Goal: Obtain resource: Download file/media

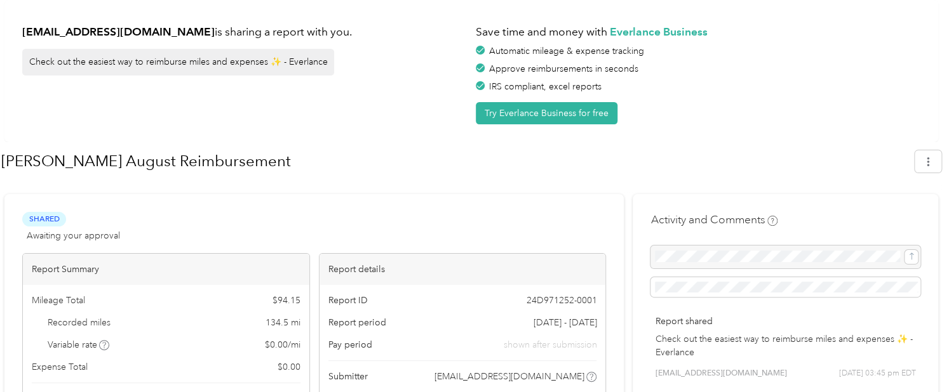
click at [938, 63] on div "[EMAIL_ADDRESS][DOMAIN_NAME] is sharing a report with you. Check out the easies…" at bounding box center [470, 71] width 933 height 142
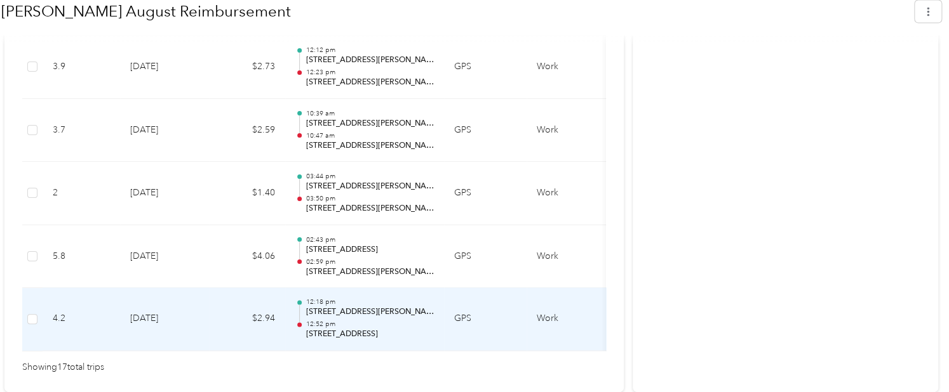
scroll to position [1277, 0]
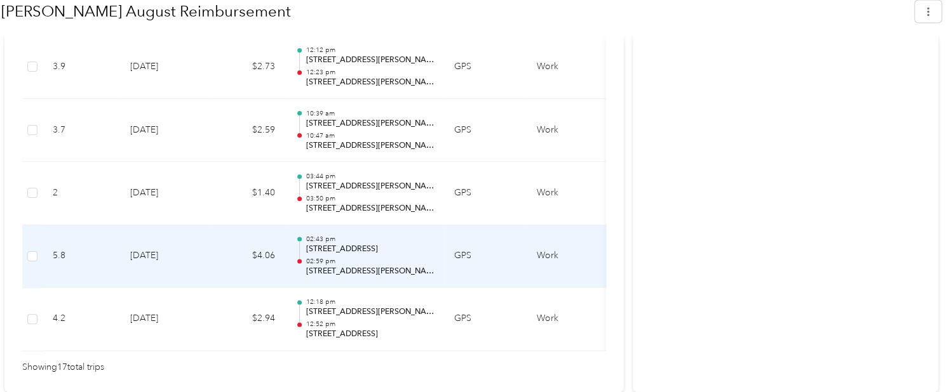
click at [364, 246] on p "[STREET_ADDRESS]" at bounding box center [369, 249] width 128 height 11
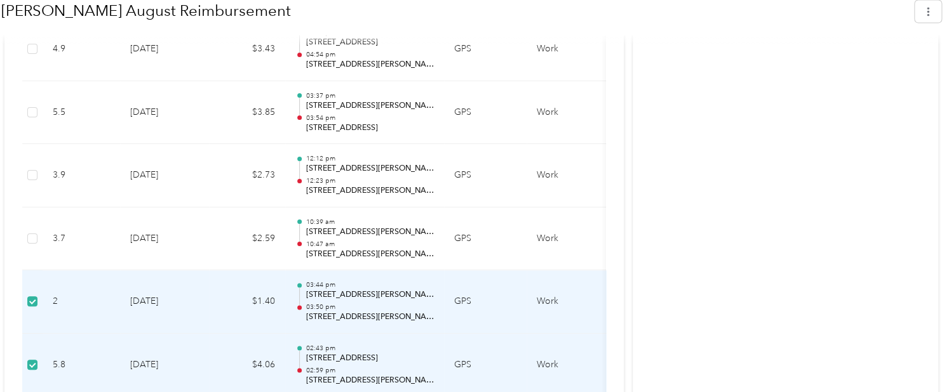
scroll to position [1150, 0]
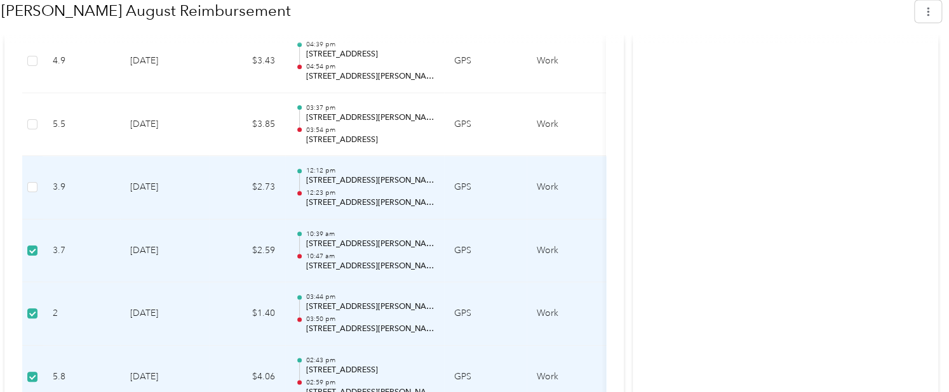
click at [36, 180] on label at bounding box center [32, 187] width 10 height 14
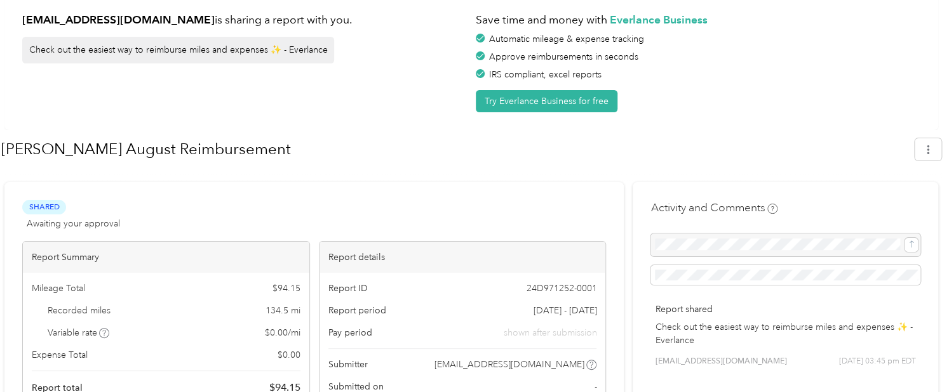
scroll to position [0, 0]
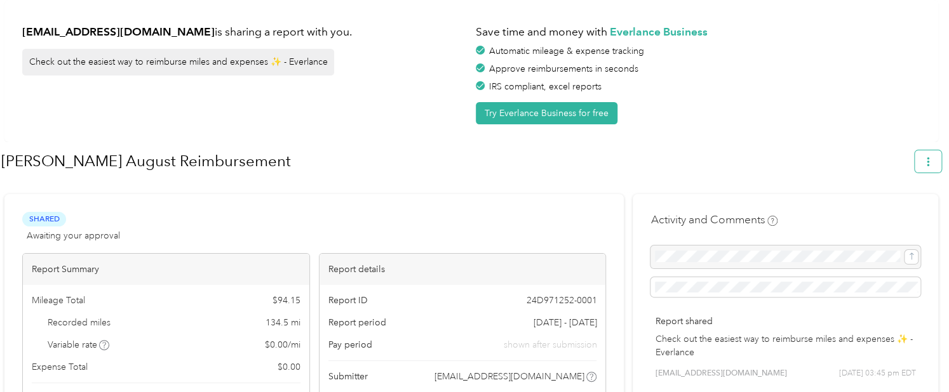
click at [930, 161] on icon "button" at bounding box center [927, 161] width 9 height 9
click at [912, 215] on span "Download" at bounding box center [898, 221] width 42 height 13
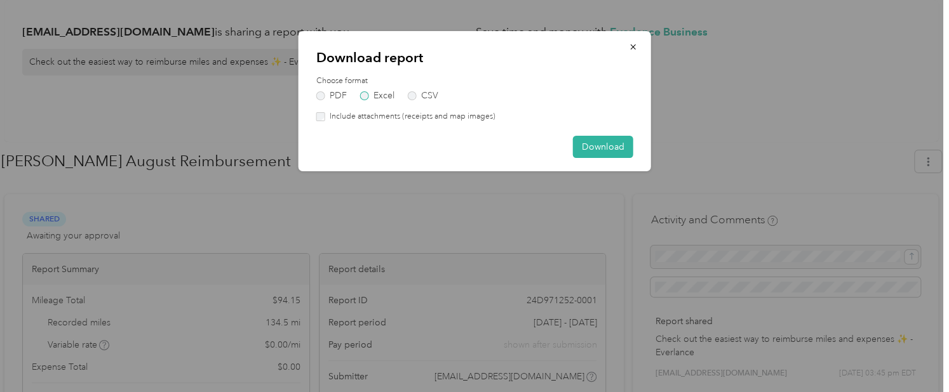
click at [360, 93] on label "Excel" at bounding box center [377, 95] width 34 height 9
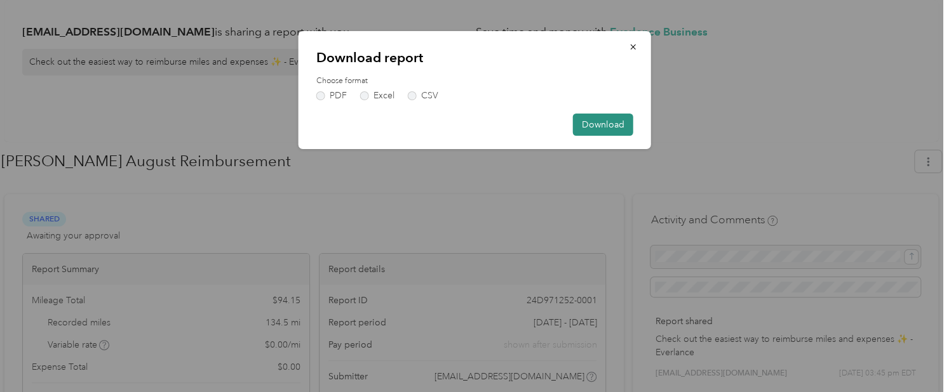
click at [592, 126] on button "Download" at bounding box center [603, 125] width 60 height 22
